Goal: Browse casually: Explore the website without a specific task or goal

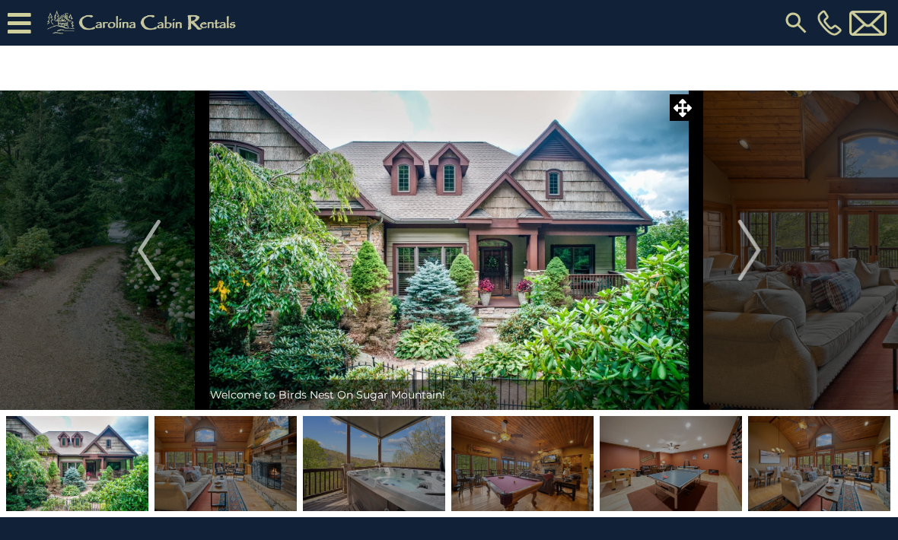
click at [762, 246] on button "Next" at bounding box center [749, 251] width 107 height 320
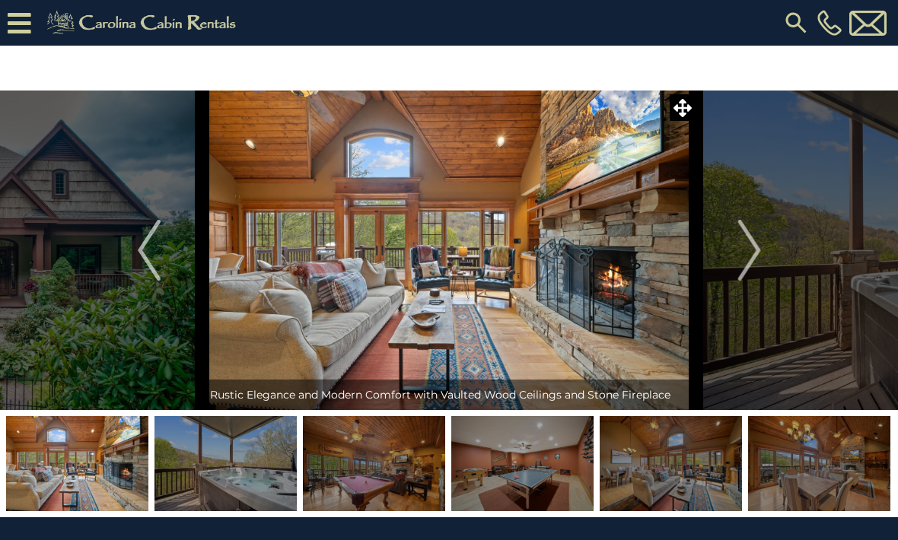
click at [740, 252] on img "Next" at bounding box center [748, 250] width 23 height 61
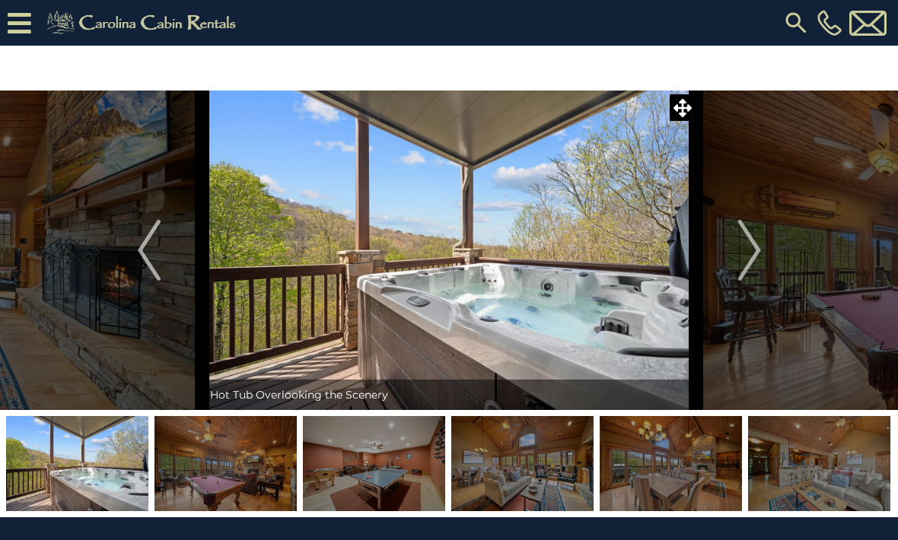
click at [754, 246] on img "Next" at bounding box center [748, 250] width 23 height 61
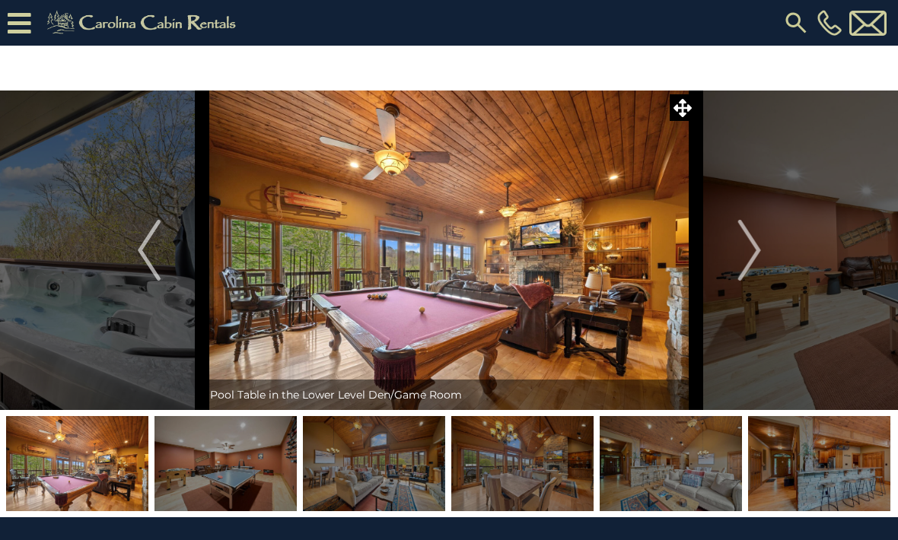
click at [750, 254] on img "Next" at bounding box center [748, 250] width 23 height 61
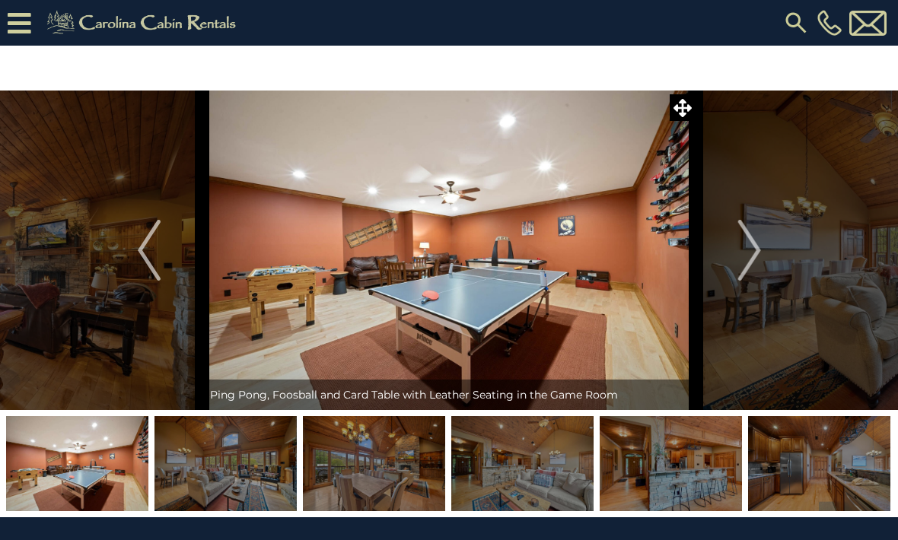
click at [763, 250] on button "Next" at bounding box center [749, 251] width 107 height 320
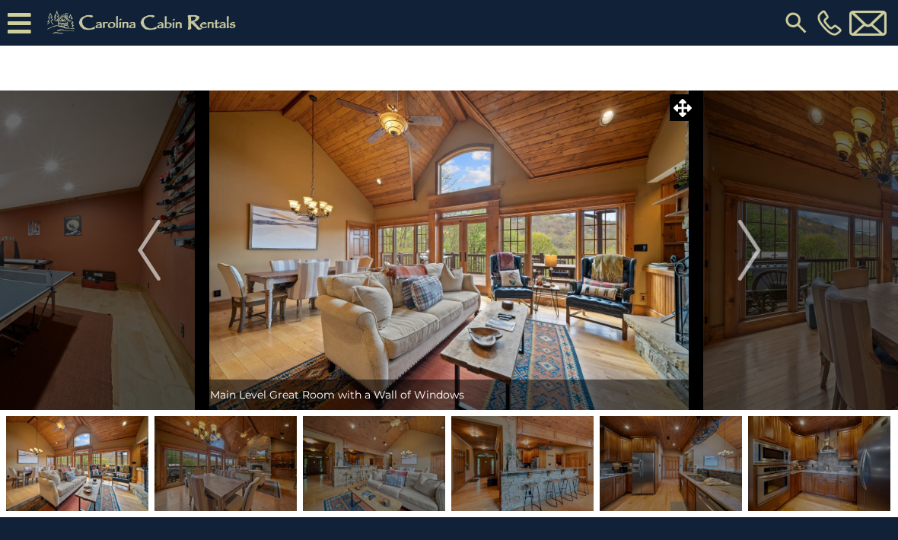
click at [763, 248] on button "Next" at bounding box center [749, 251] width 107 height 320
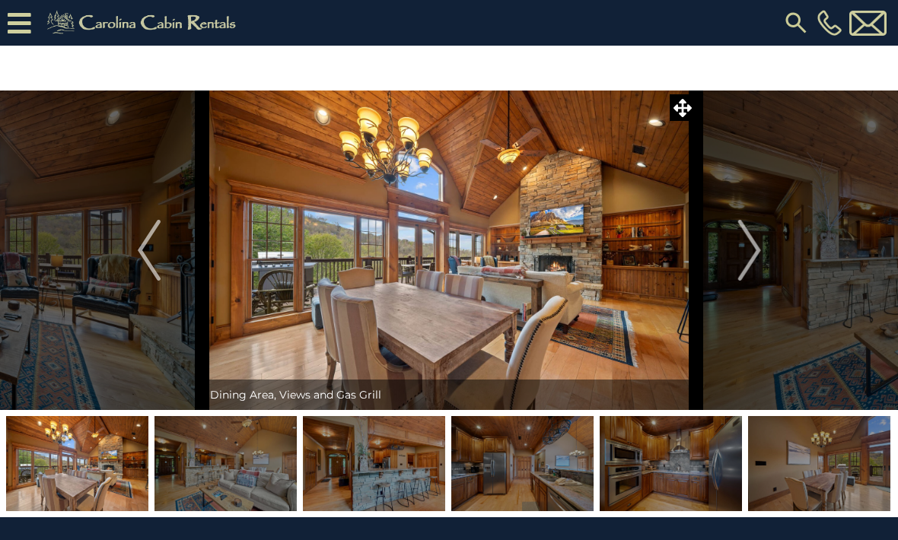
click at [766, 247] on button "Next" at bounding box center [749, 251] width 107 height 320
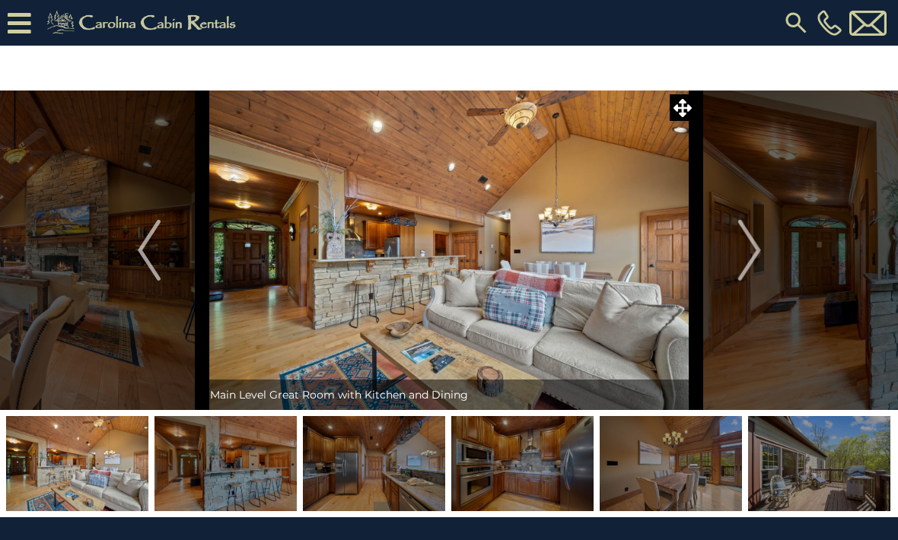
click at [766, 247] on button "Next" at bounding box center [749, 251] width 107 height 320
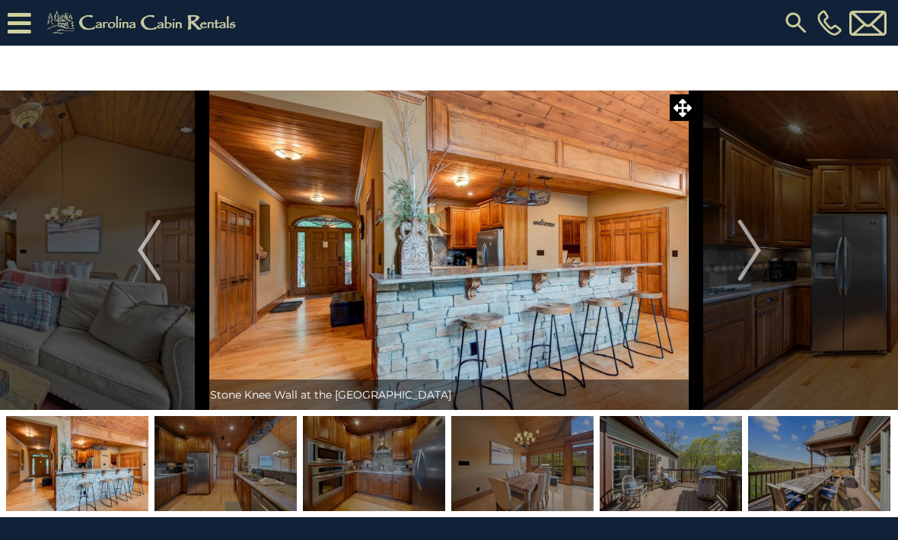
click at [757, 250] on img "Next" at bounding box center [748, 250] width 23 height 61
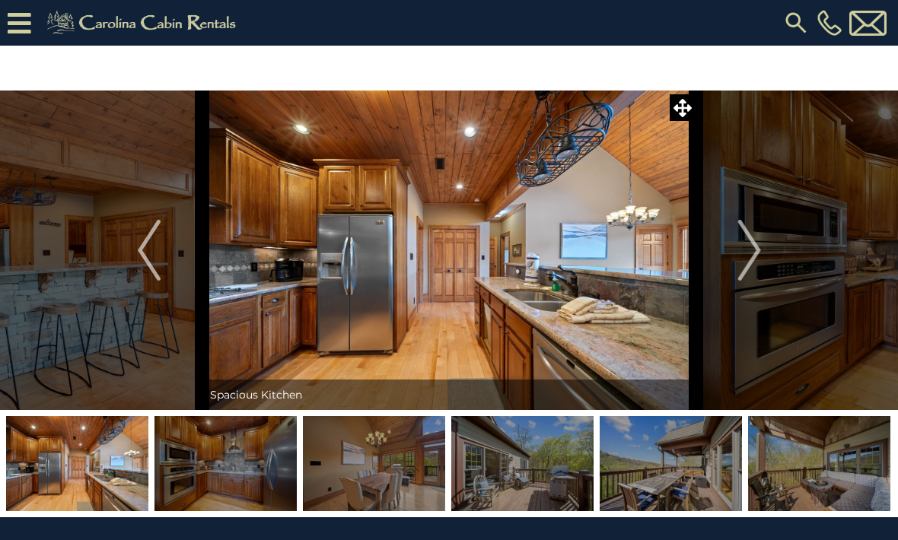
click at [763, 252] on button "Next" at bounding box center [749, 251] width 107 height 320
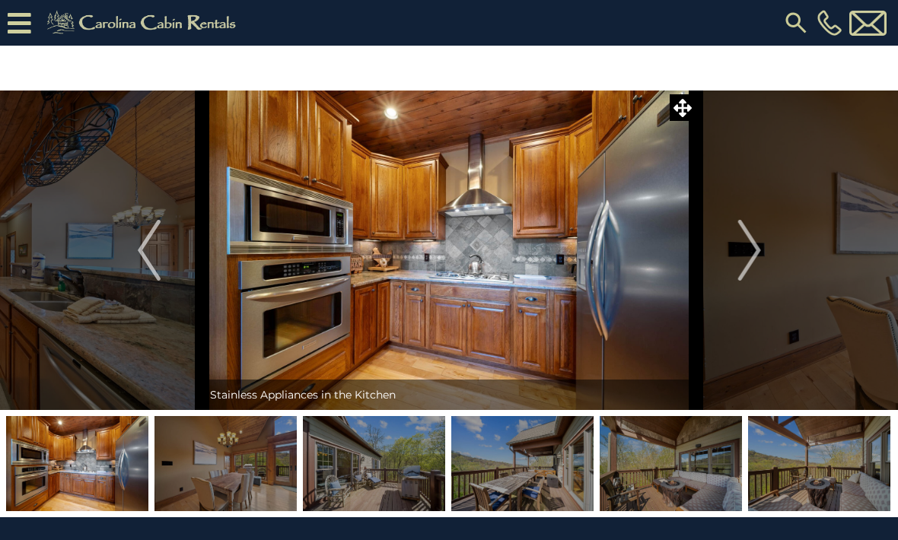
click at [763, 250] on button "Next" at bounding box center [749, 251] width 107 height 320
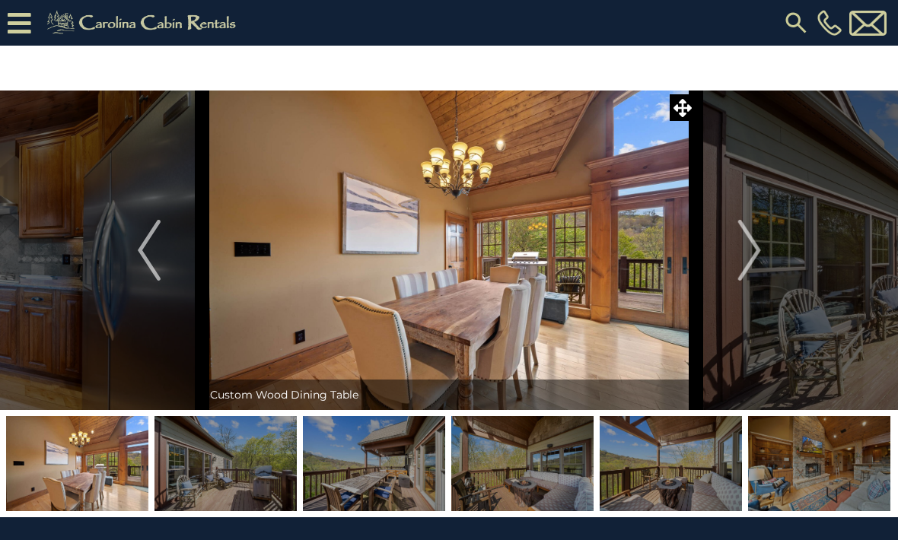
click at [760, 250] on img "Next" at bounding box center [748, 250] width 23 height 61
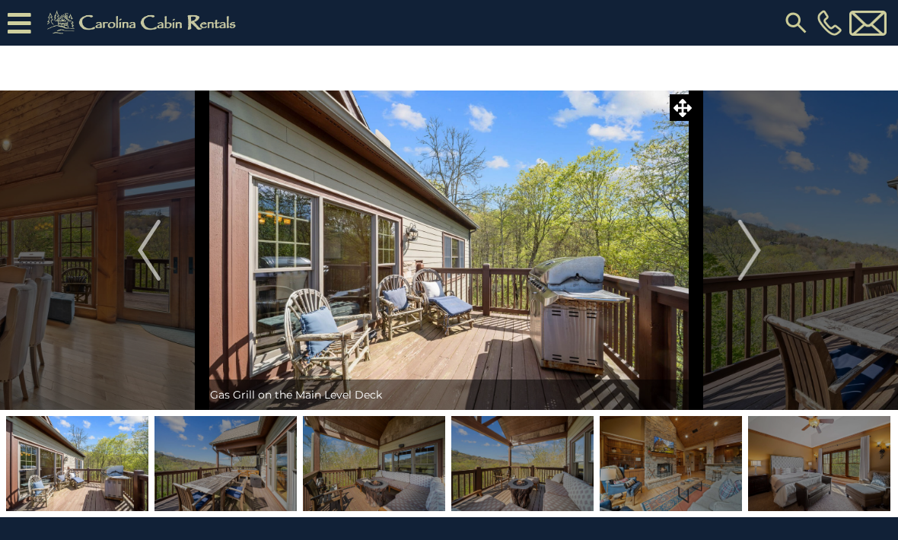
click at [757, 252] on img "Next" at bounding box center [748, 250] width 23 height 61
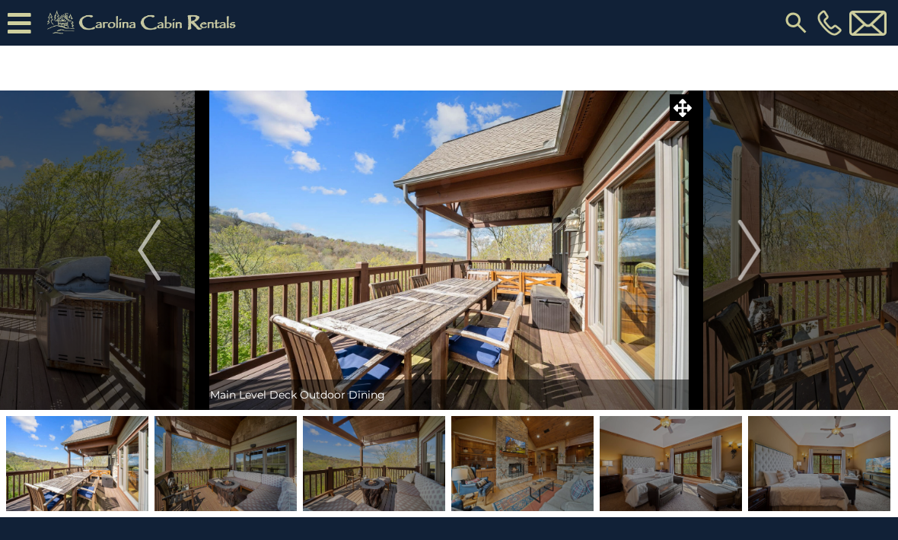
click at [756, 253] on img "Next" at bounding box center [748, 250] width 23 height 61
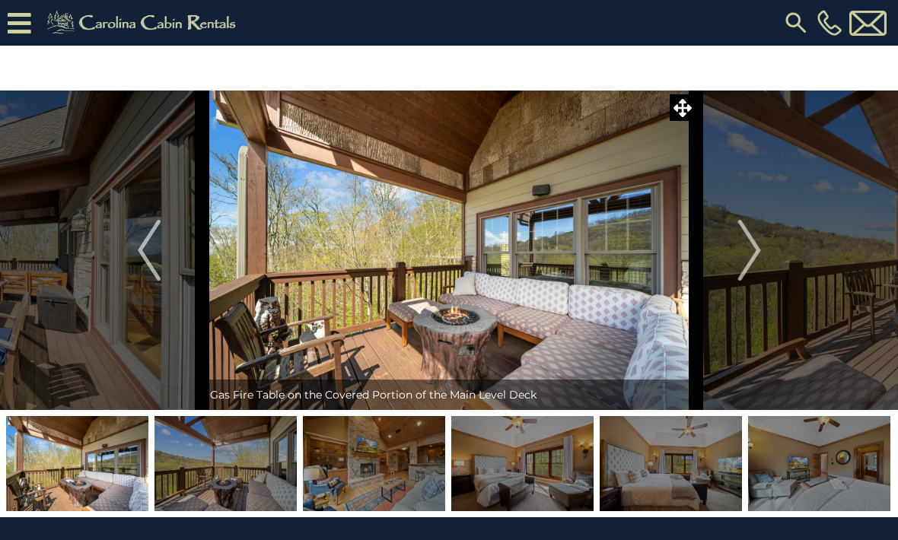
click at [756, 254] on img "Next" at bounding box center [748, 250] width 23 height 61
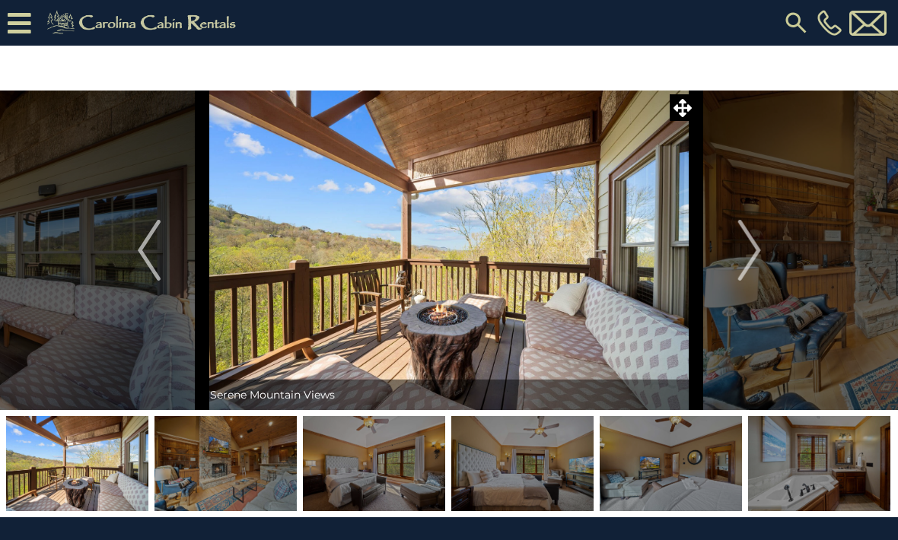
click at [747, 257] on img "Next" at bounding box center [748, 250] width 23 height 61
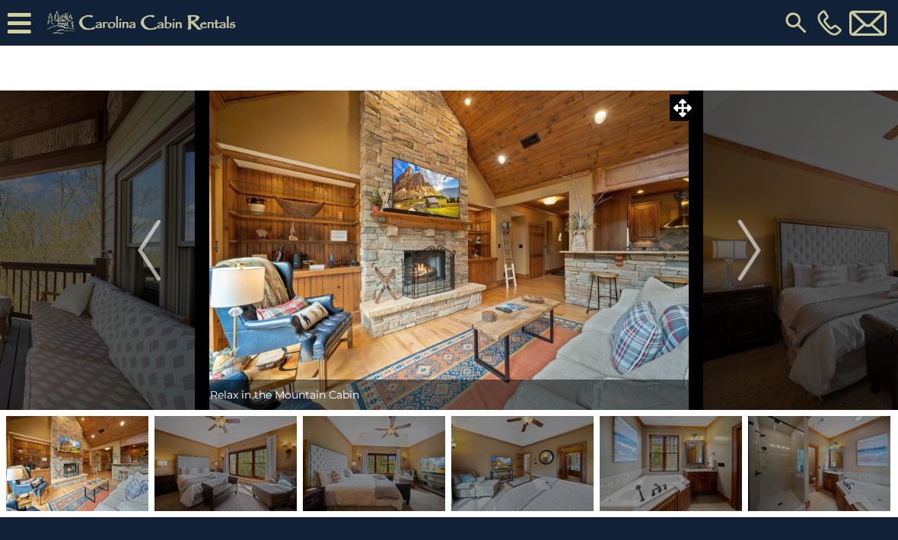
click at [747, 256] on img "Next" at bounding box center [748, 250] width 23 height 61
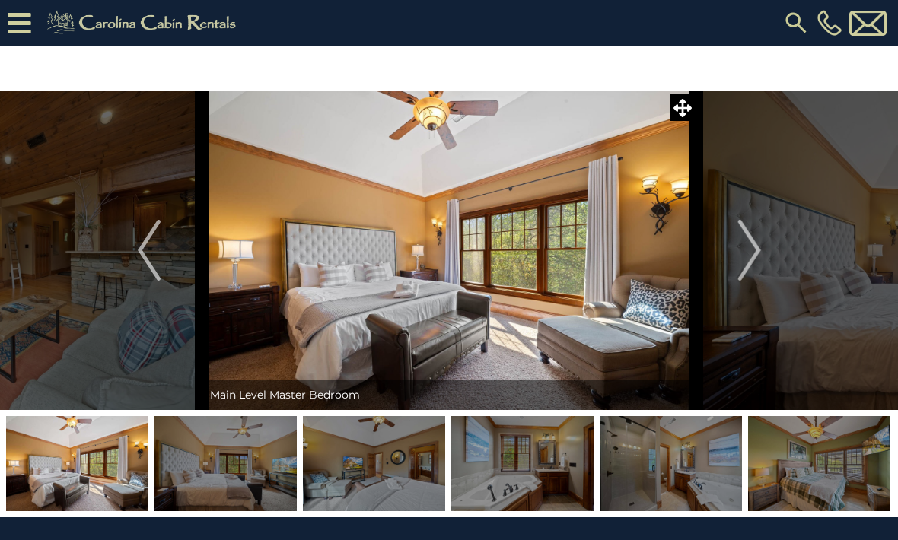
click at [747, 258] on img "Next" at bounding box center [748, 250] width 23 height 61
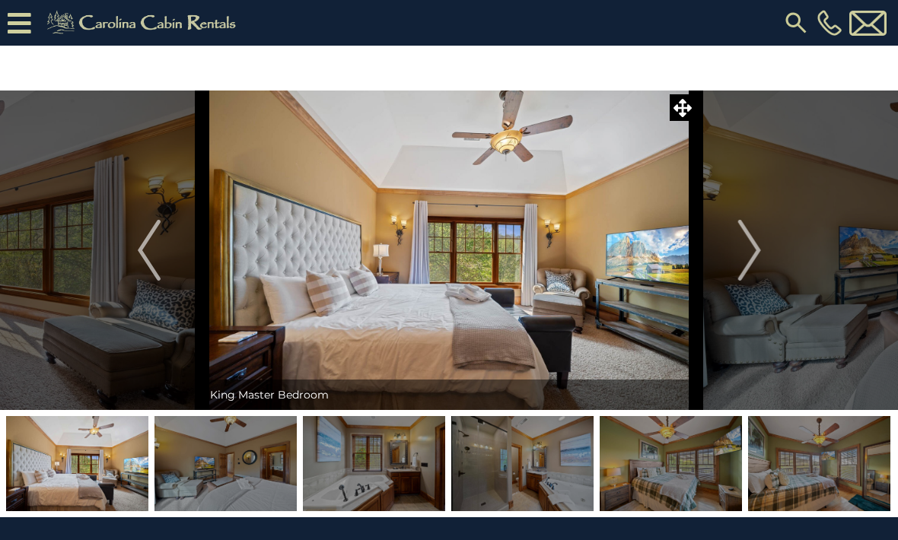
click at [747, 256] on img "Next" at bounding box center [748, 250] width 23 height 61
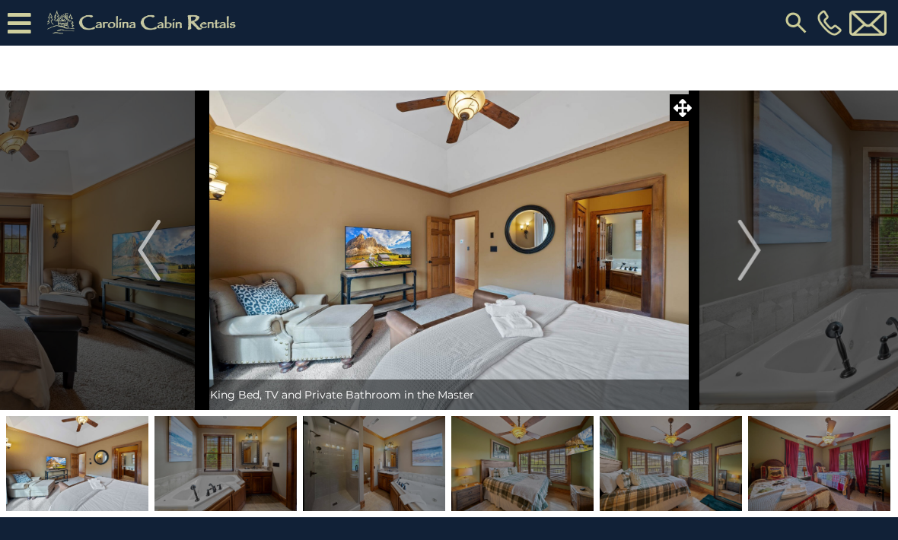
click at [747, 258] on img "Next" at bounding box center [748, 250] width 23 height 61
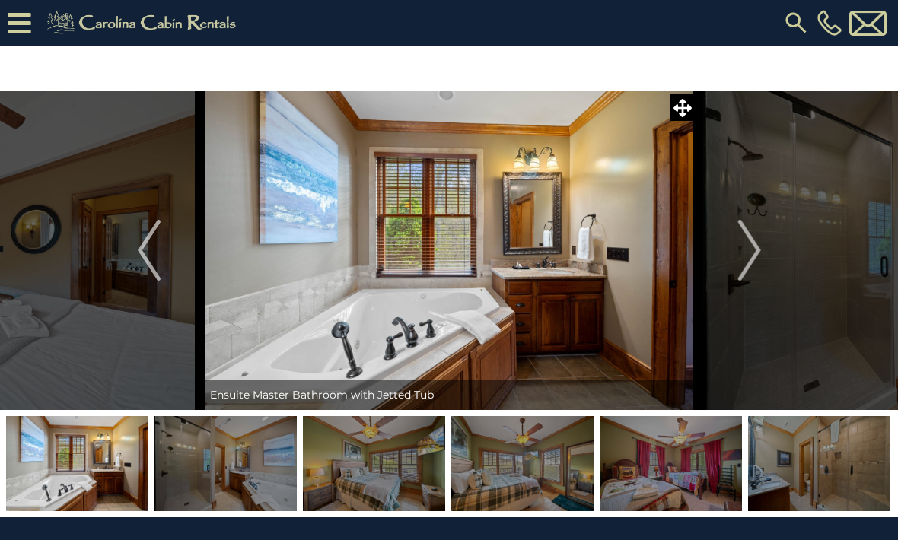
click at [747, 257] on img "Next" at bounding box center [748, 250] width 23 height 61
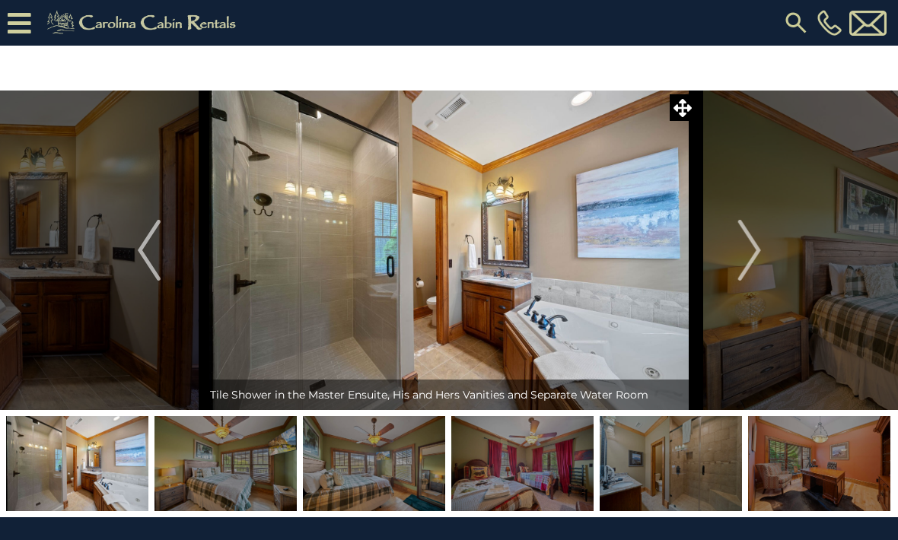
click at [755, 254] on img "Next" at bounding box center [748, 250] width 23 height 61
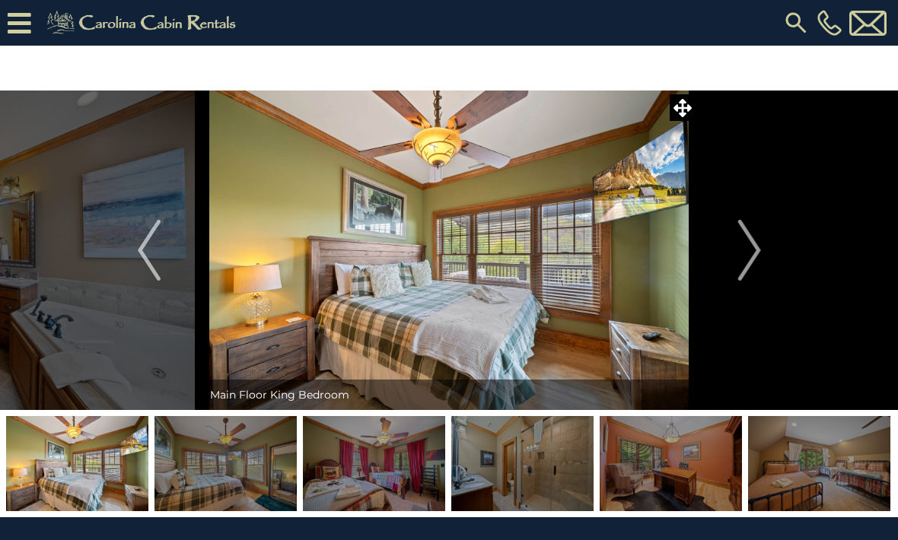
click at [750, 256] on img "Next" at bounding box center [748, 250] width 23 height 61
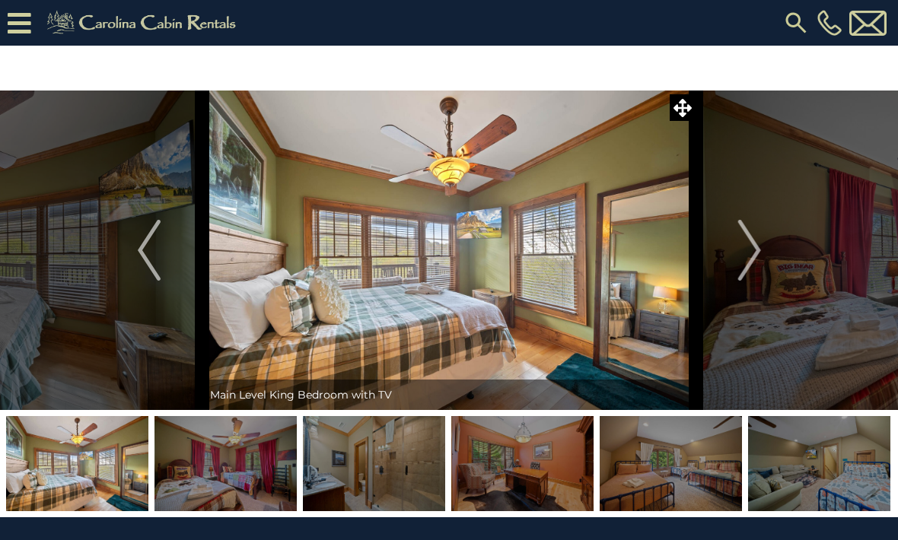
click at [748, 257] on img "Next" at bounding box center [748, 250] width 23 height 61
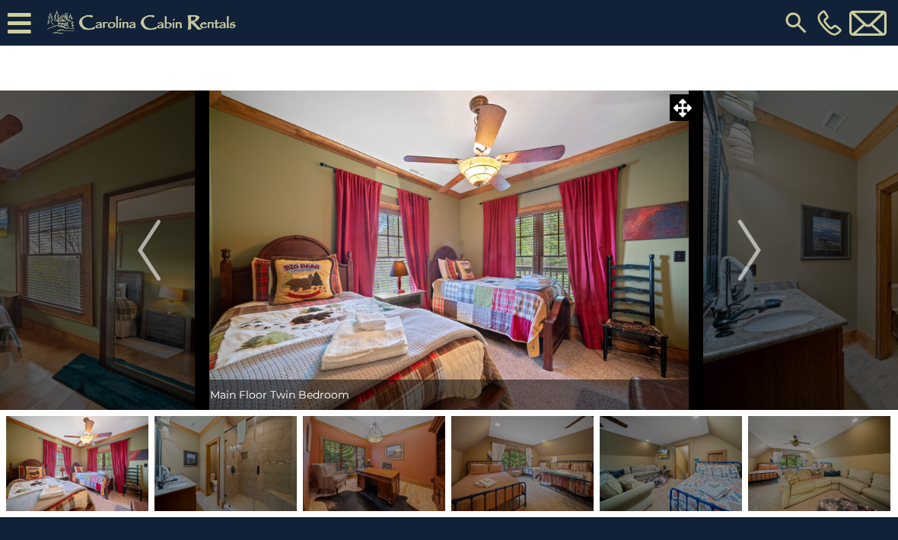
click at [747, 259] on img "Next" at bounding box center [748, 250] width 23 height 61
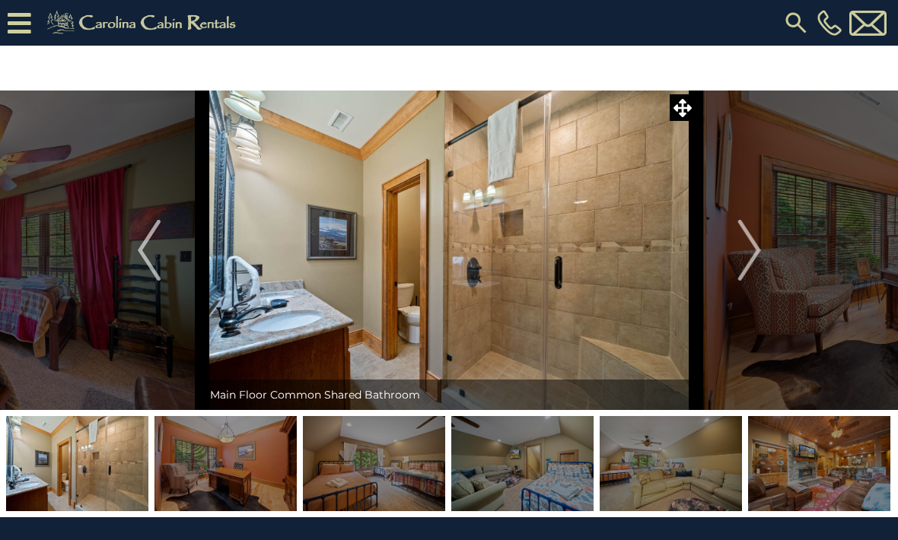
click at [757, 252] on img "Next" at bounding box center [748, 250] width 23 height 61
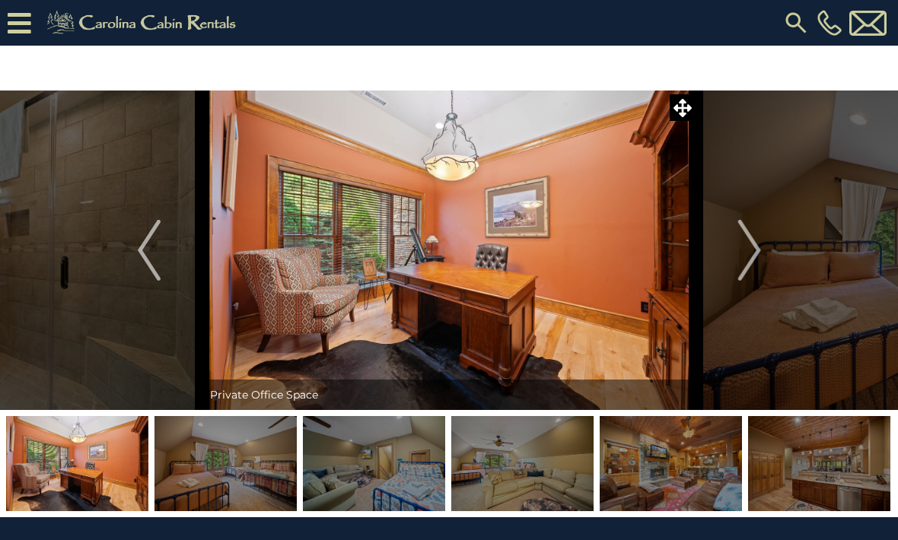
click at [754, 253] on img "Next" at bounding box center [748, 250] width 23 height 61
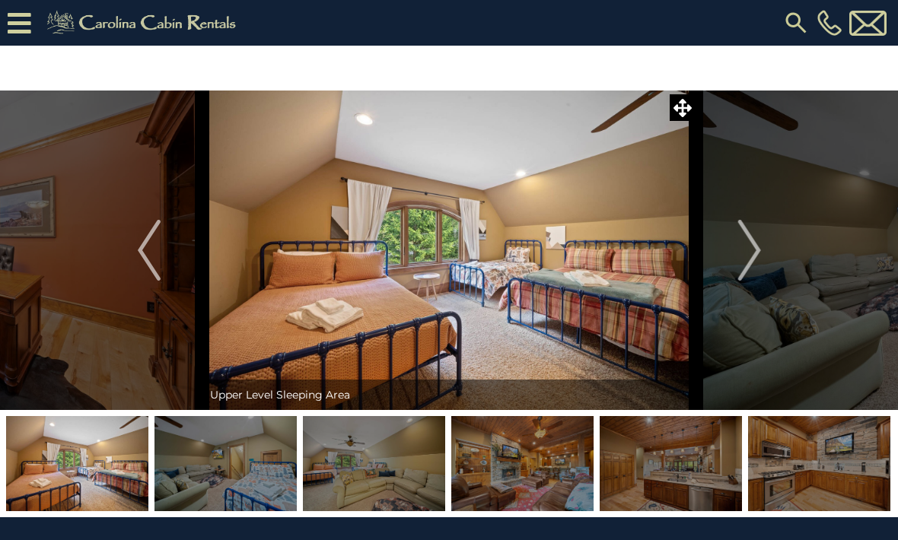
click at [755, 257] on img "Next" at bounding box center [748, 250] width 23 height 61
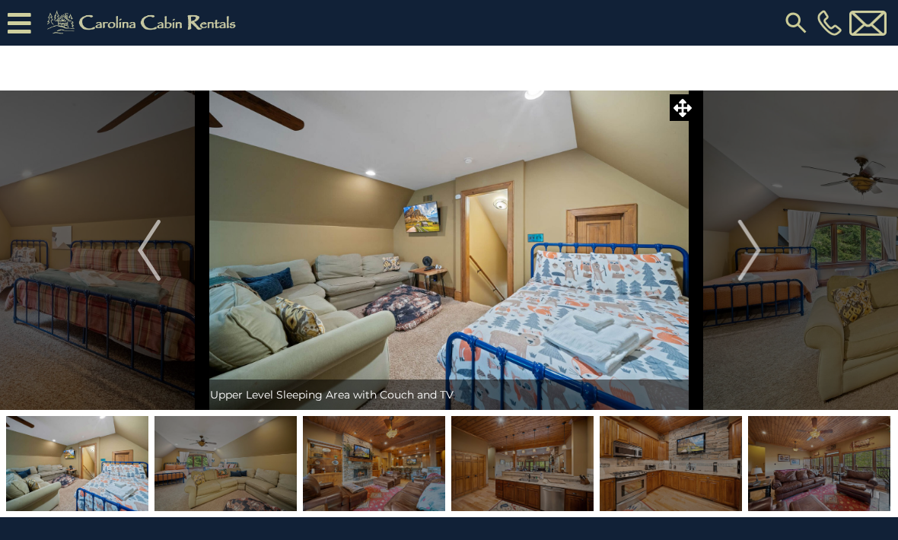
click at [759, 260] on img "Next" at bounding box center [748, 250] width 23 height 61
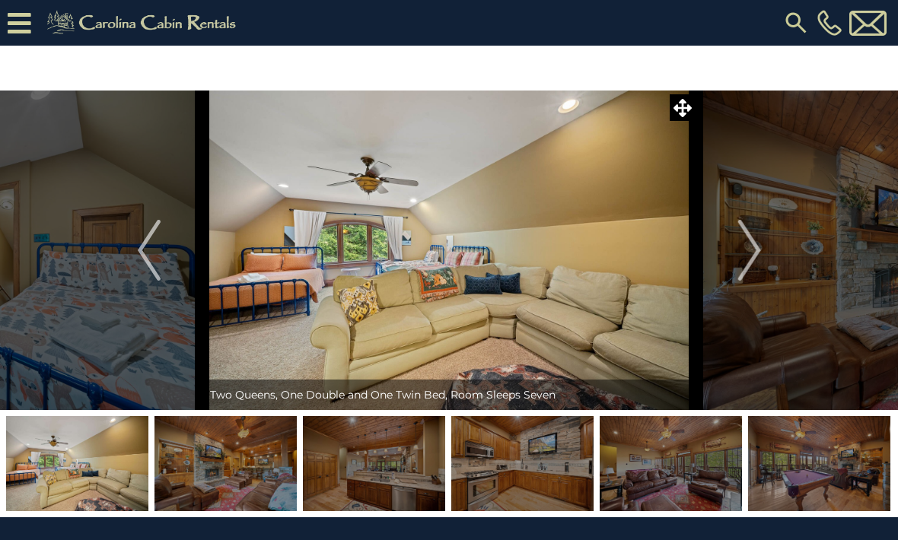
click at [763, 258] on button "Next" at bounding box center [749, 251] width 107 height 320
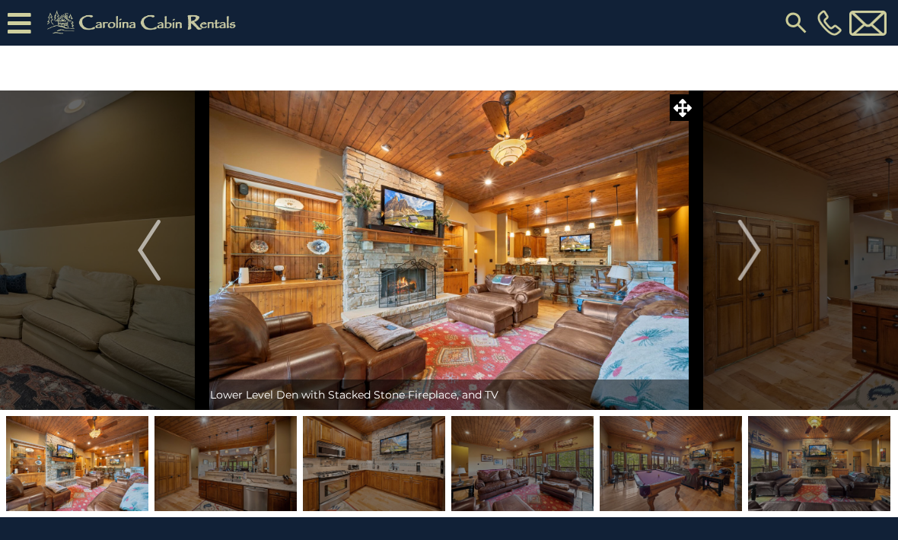
click at [763, 259] on button "Next" at bounding box center [749, 251] width 107 height 320
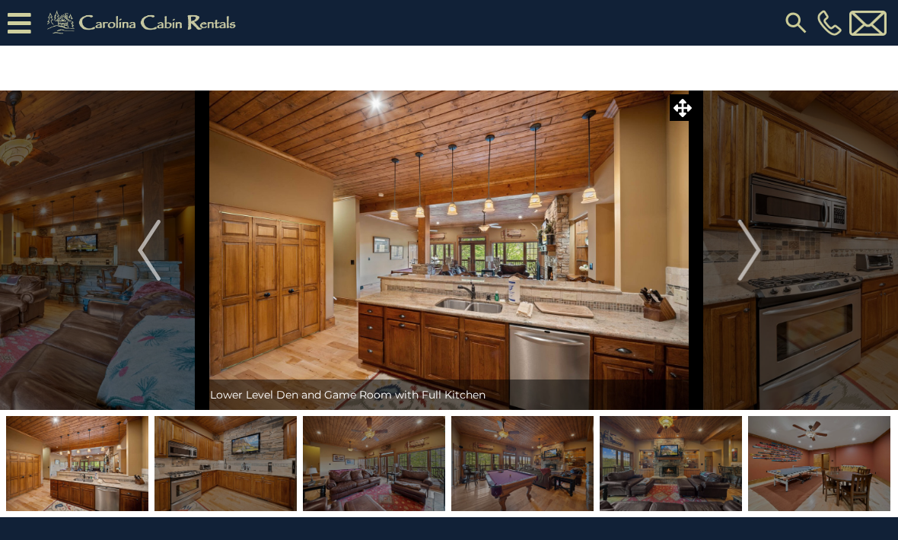
click at [763, 262] on button "Next" at bounding box center [749, 251] width 107 height 320
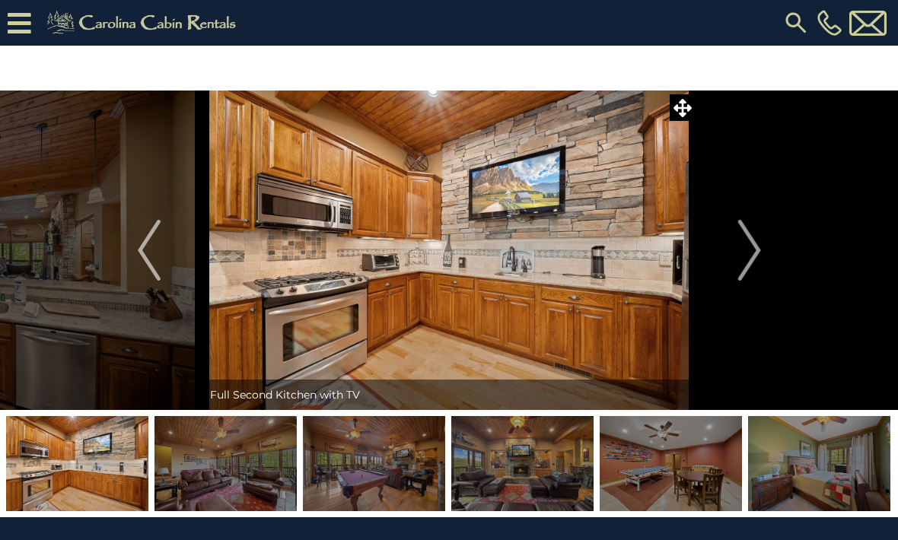
click at [766, 257] on button "Next" at bounding box center [749, 251] width 107 height 320
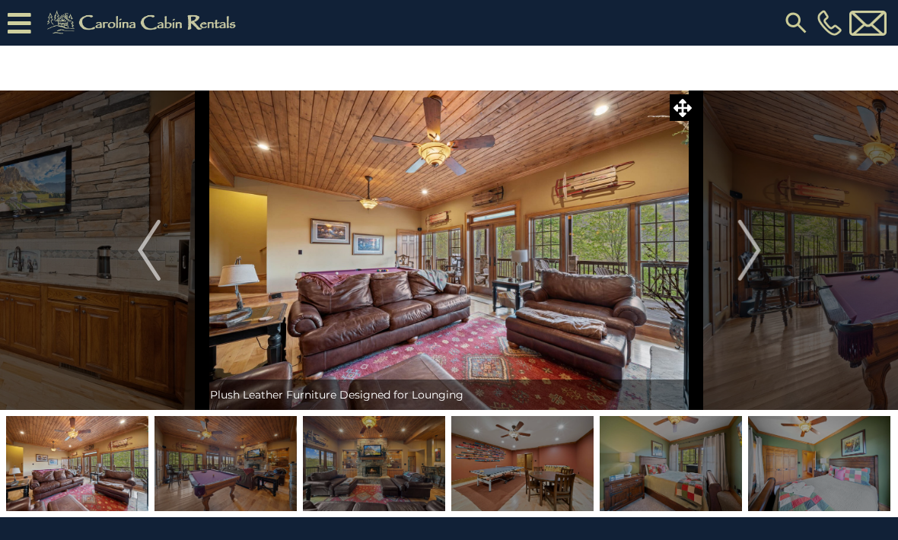
click at [760, 259] on img "Next" at bounding box center [748, 250] width 23 height 61
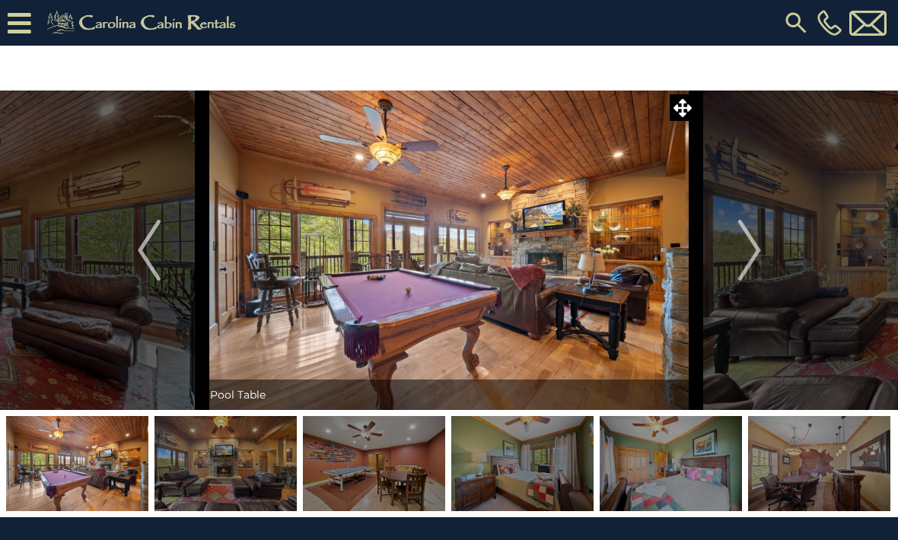
click at [760, 260] on img "Next" at bounding box center [748, 250] width 23 height 61
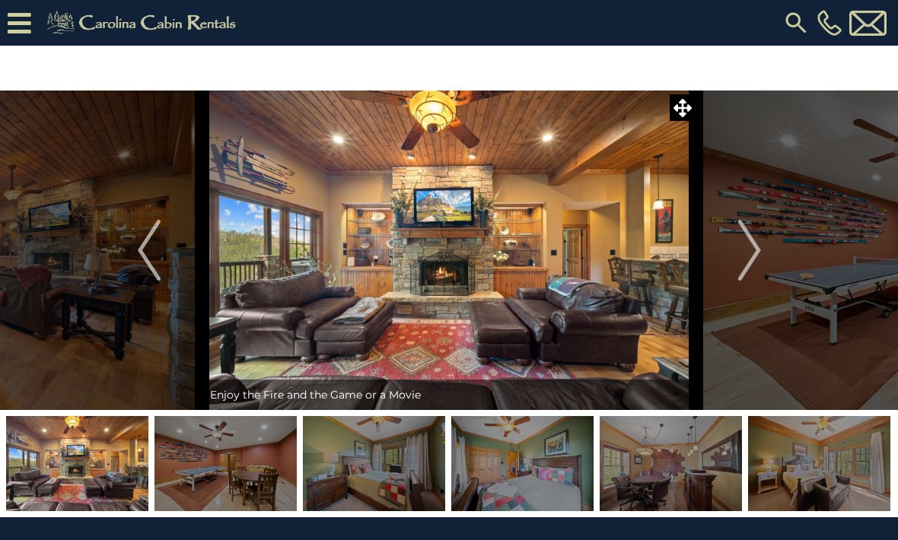
click at [760, 260] on img "Next" at bounding box center [748, 250] width 23 height 61
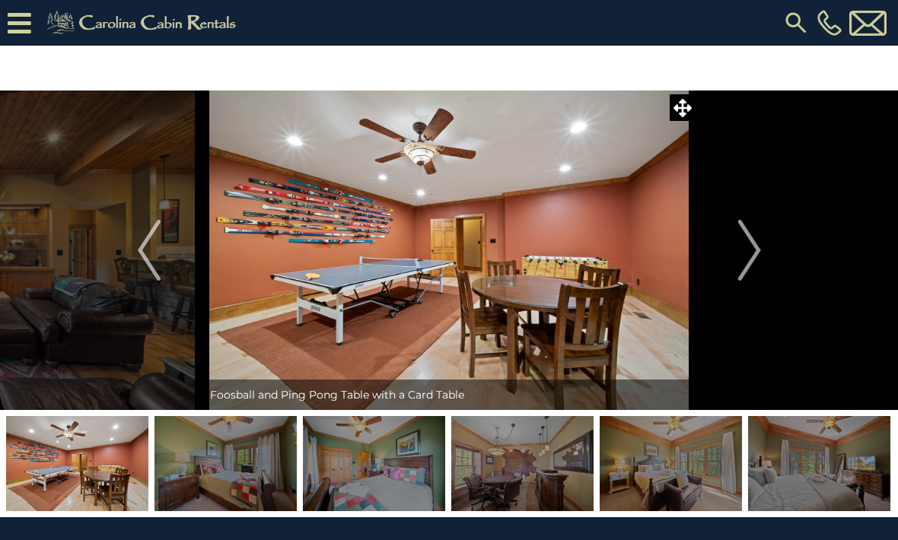
click at [770, 253] on button "Next" at bounding box center [749, 251] width 107 height 320
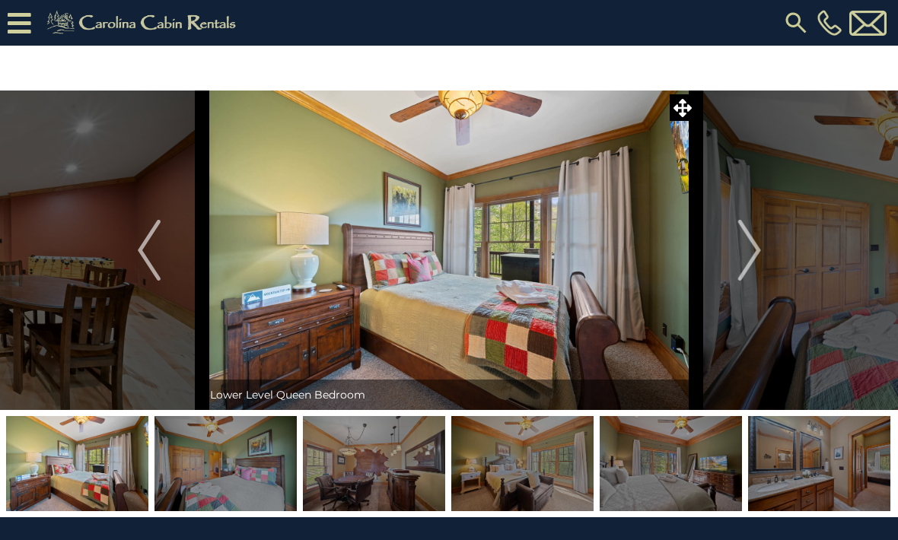
click at [758, 247] on img "Next" at bounding box center [748, 250] width 23 height 61
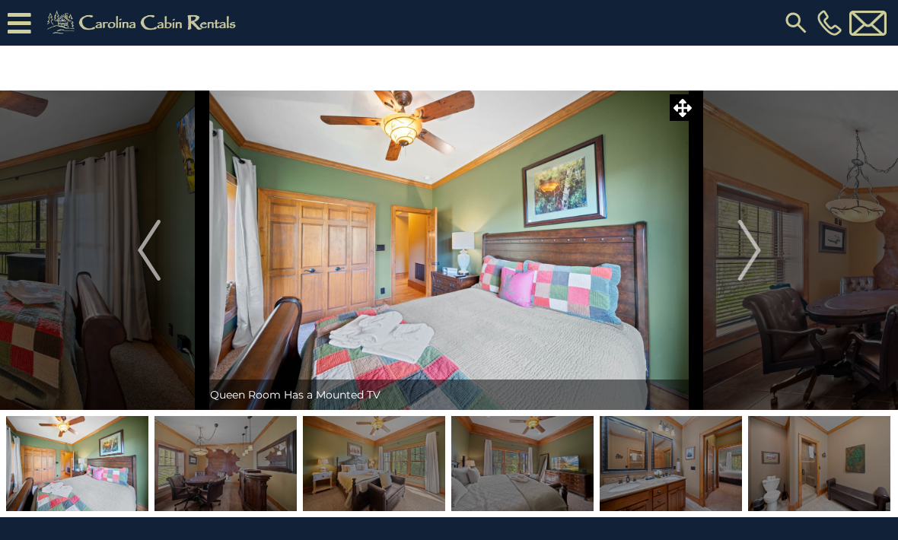
click at [759, 252] on img "Next" at bounding box center [748, 250] width 23 height 61
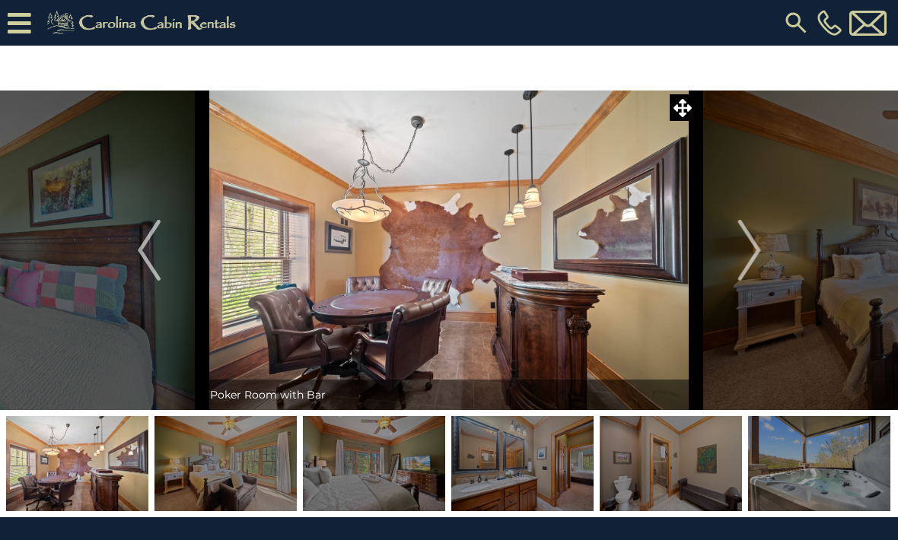
click at [759, 252] on img "Next" at bounding box center [748, 250] width 23 height 61
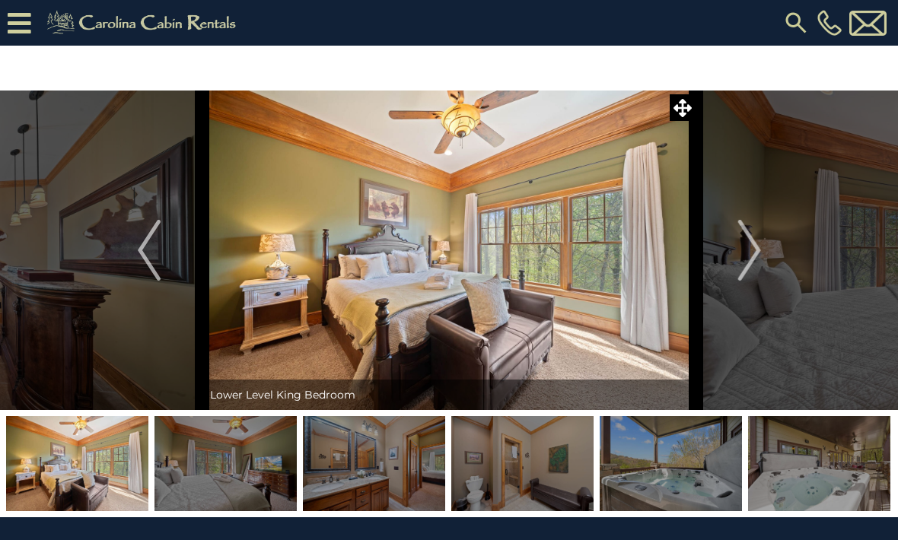
click at [760, 253] on img "Next" at bounding box center [748, 250] width 23 height 61
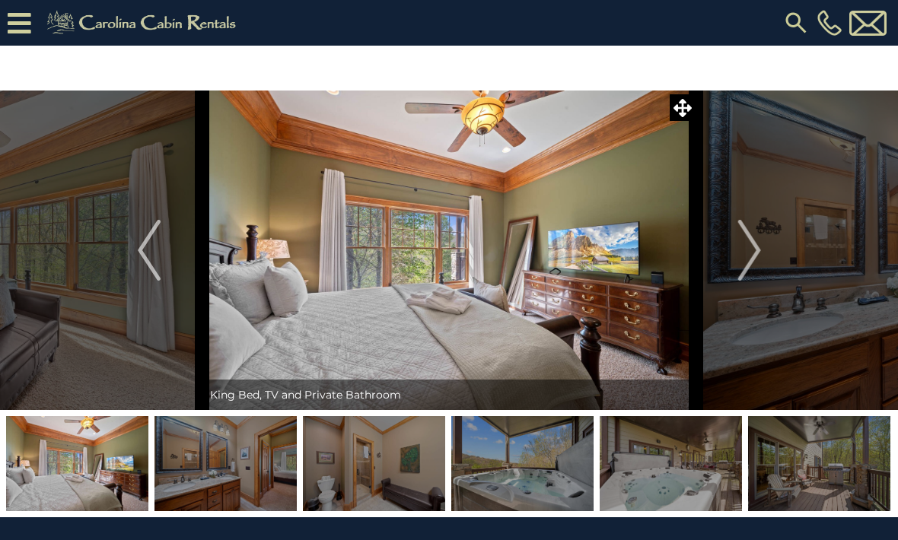
click at [760, 255] on img "Next" at bounding box center [748, 250] width 23 height 61
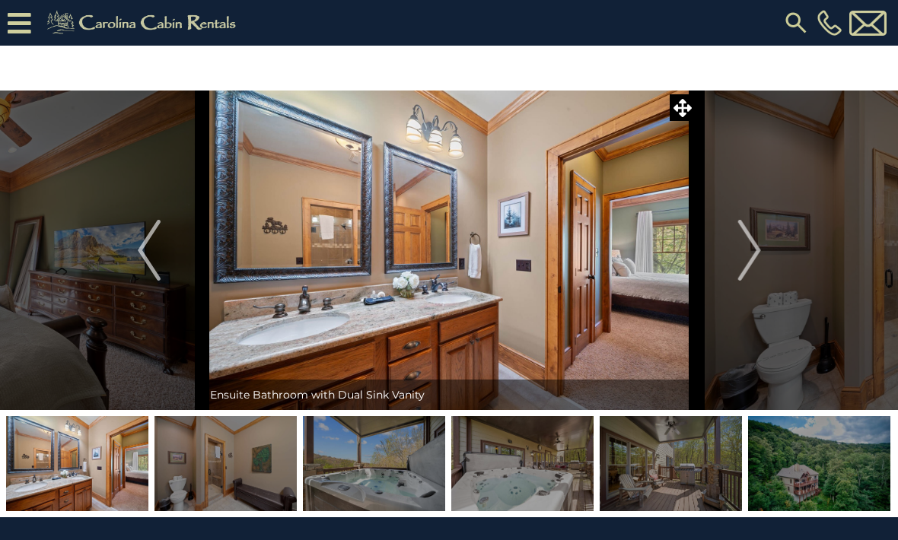
click at [760, 254] on img "Next" at bounding box center [748, 250] width 23 height 61
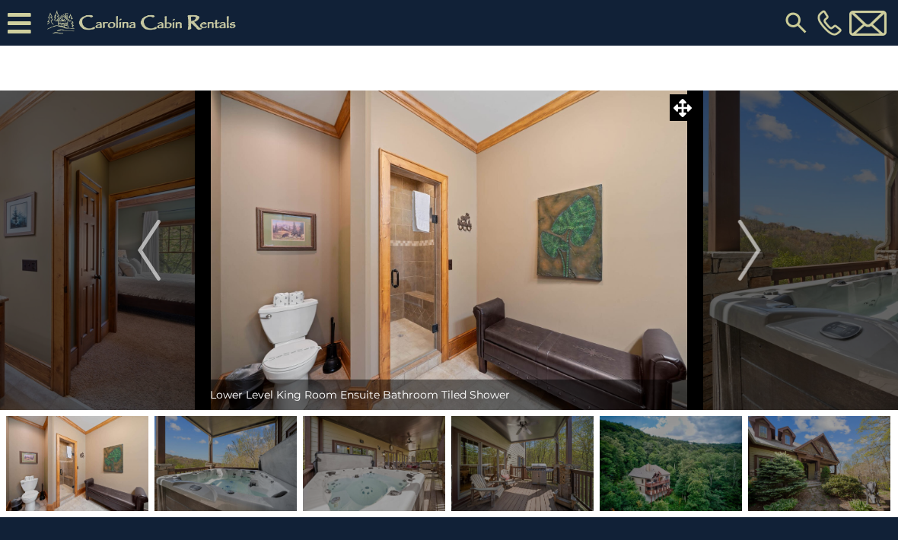
click at [762, 254] on button "Next" at bounding box center [749, 251] width 107 height 320
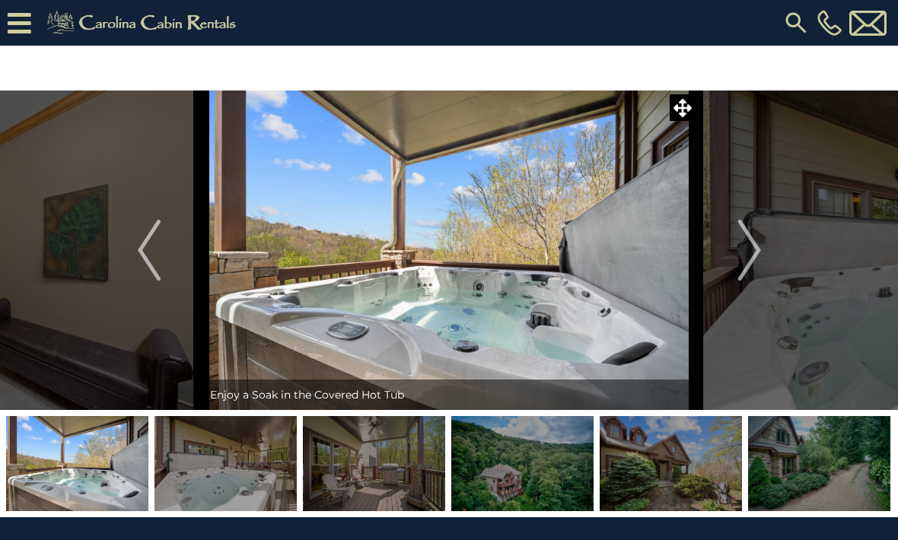
click at [762, 256] on button "Next" at bounding box center [749, 251] width 107 height 320
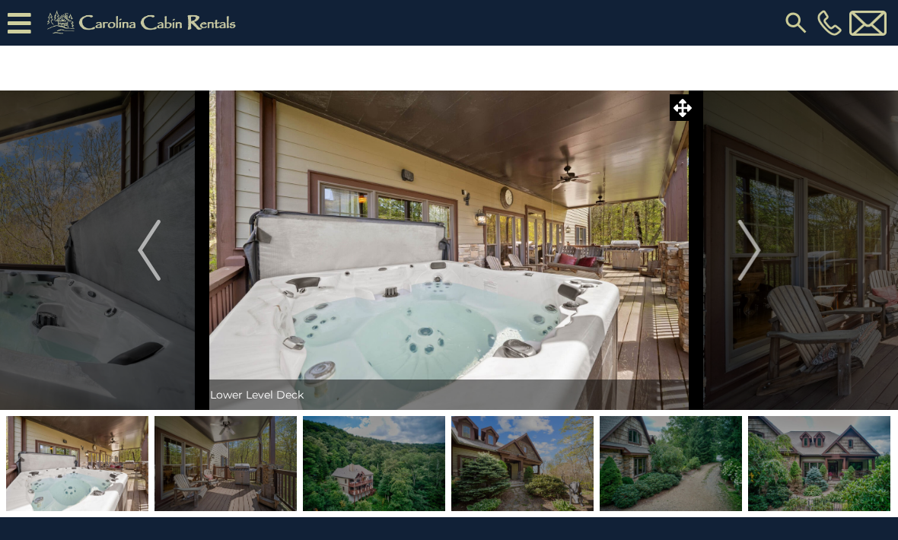
click at [760, 256] on img "Next" at bounding box center [748, 250] width 23 height 61
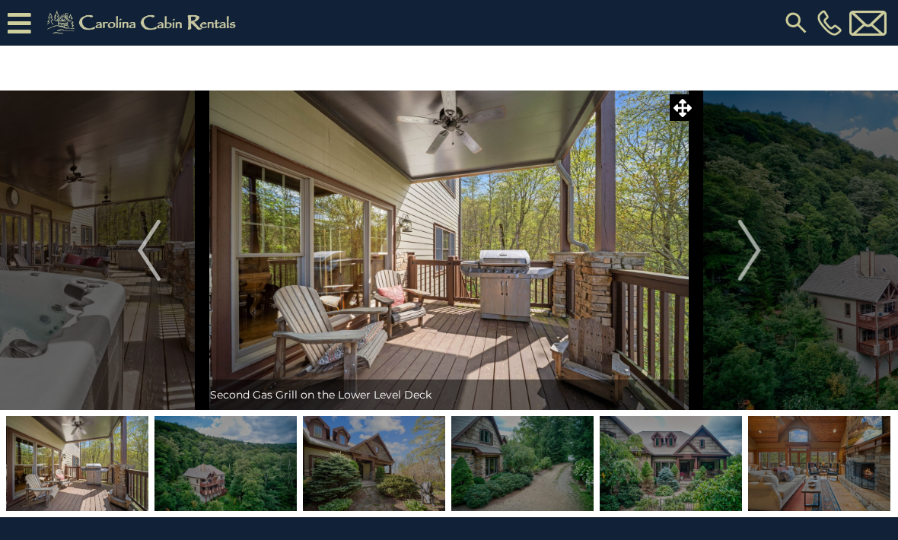
click at [760, 256] on img "Next" at bounding box center [748, 250] width 23 height 61
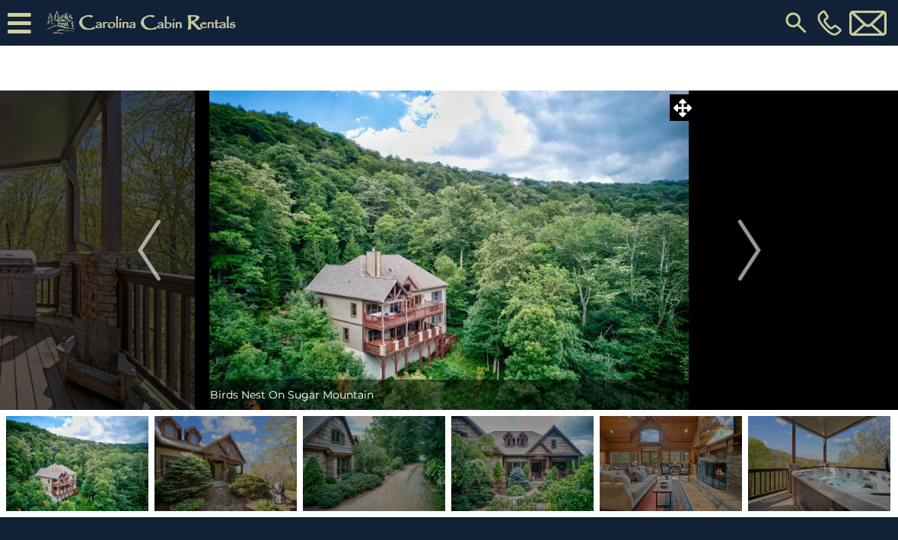
click at [754, 260] on img "Next" at bounding box center [748, 250] width 23 height 61
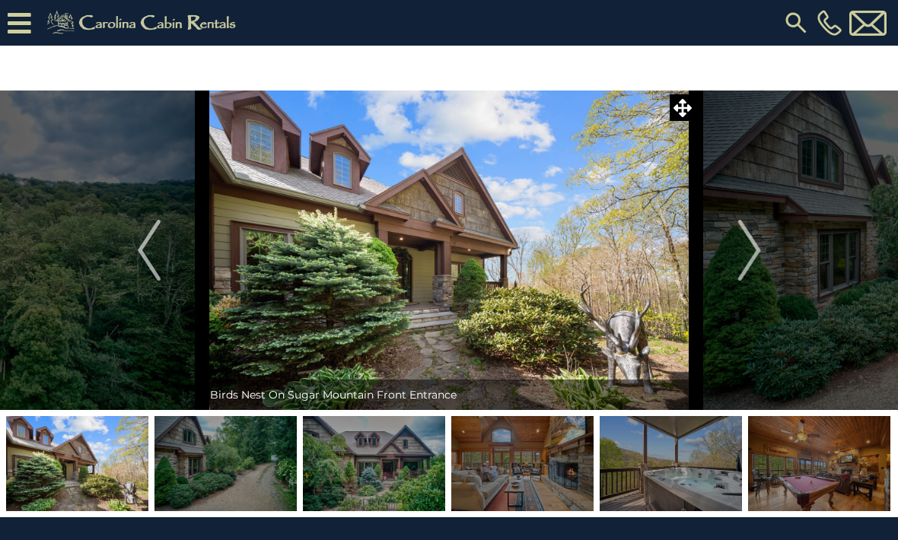
click at [145, 263] on img "Previous" at bounding box center [149, 250] width 23 height 61
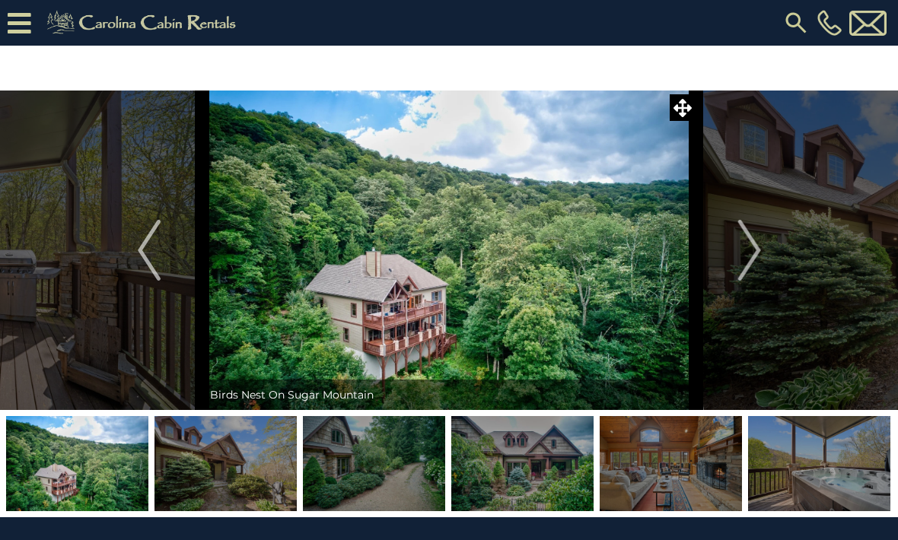
click at [747, 266] on img "Next" at bounding box center [748, 250] width 23 height 61
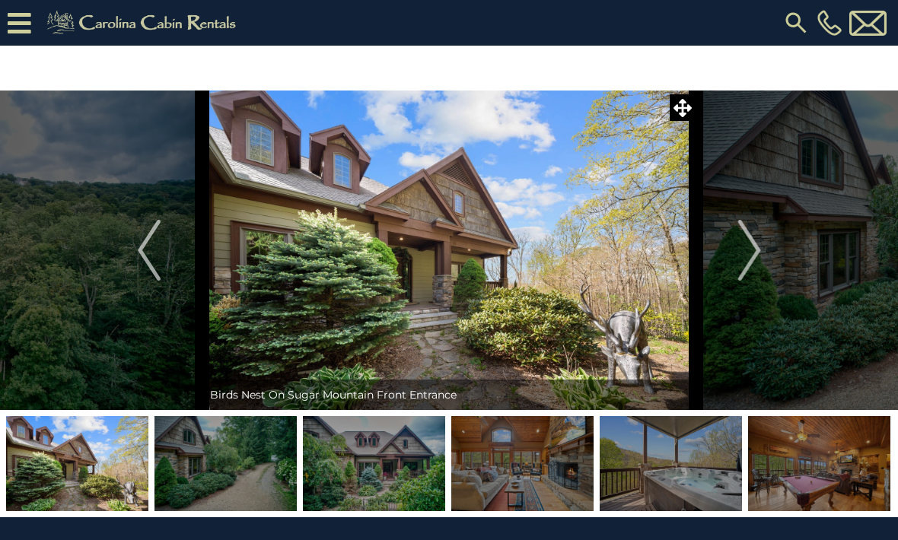
click at [726, 267] on button "Next" at bounding box center [749, 251] width 107 height 320
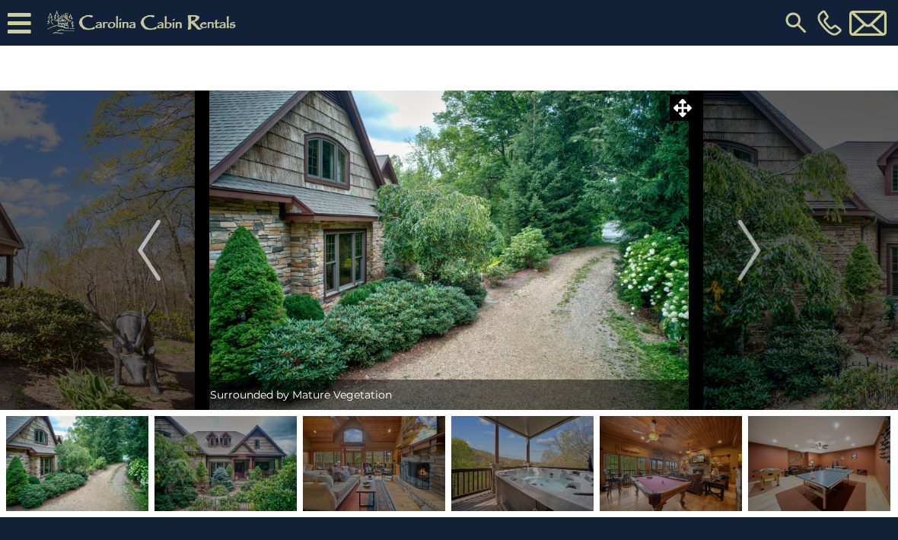
click at [744, 262] on img "Next" at bounding box center [748, 250] width 23 height 61
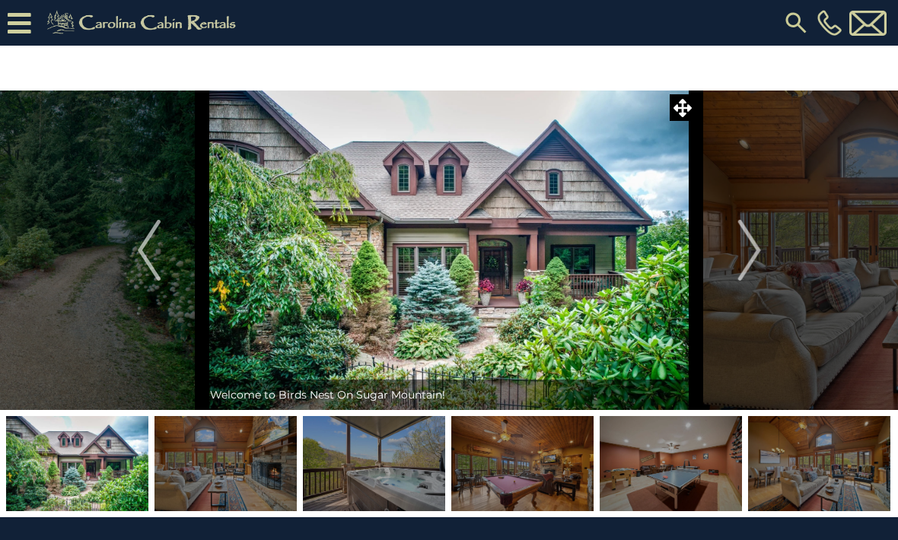
click at [750, 262] on img "Next" at bounding box center [748, 250] width 23 height 61
